Goal: Leave review/rating: Leave review/rating

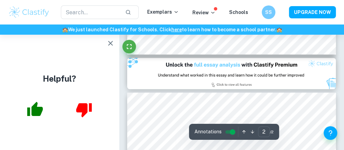
type input "1"
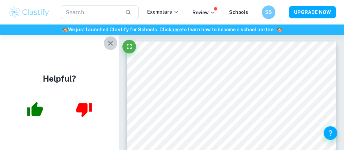
click at [111, 39] on icon "button" at bounding box center [111, 43] width 8 height 8
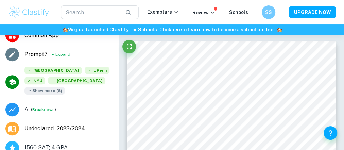
scroll to position [162, 0]
click at [48, 94] on span "Show more ( 6 )" at bounding box center [45, 90] width 40 height 7
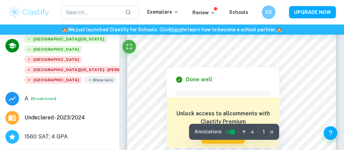
scroll to position [58, 0]
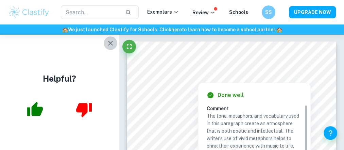
click at [110, 40] on icon "button" at bounding box center [111, 43] width 8 height 8
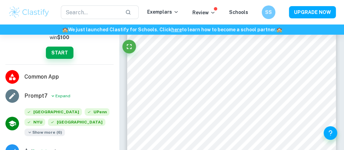
scroll to position [120, 0]
